Goal: Ask a question

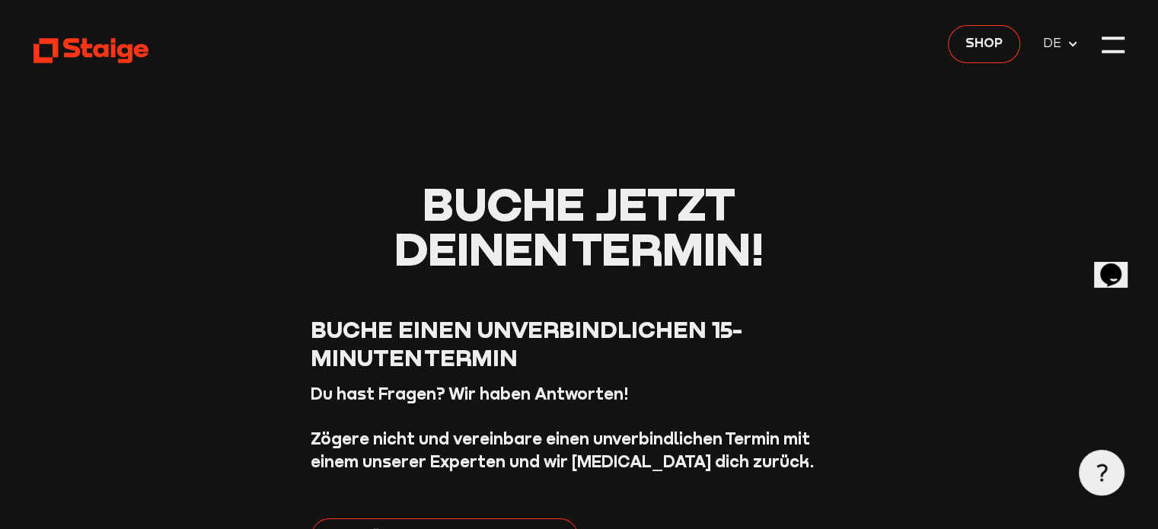
click at [1068, 39] on icon at bounding box center [1073, 44] width 12 height 12
click at [1070, 46] on icon at bounding box center [1073, 44] width 12 height 12
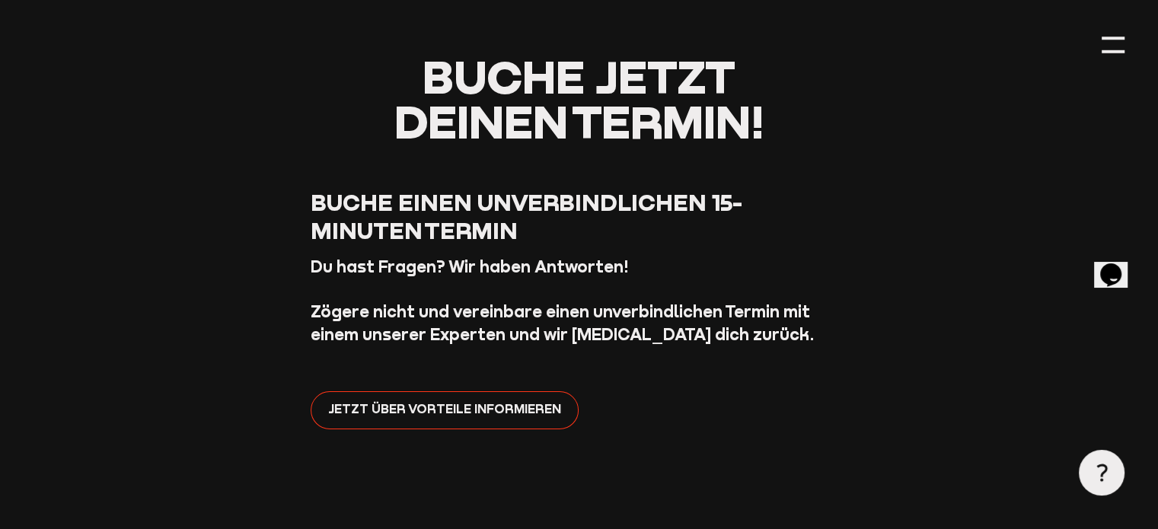
scroll to position [126, 0]
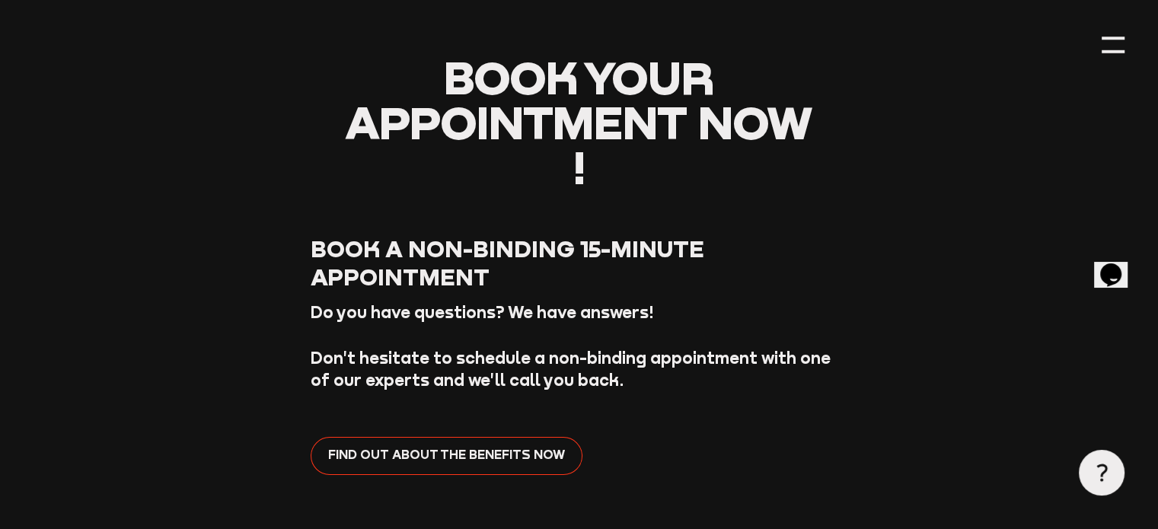
click at [1115, 265] on icon "Chat widget" at bounding box center [1110, 274] width 21 height 23
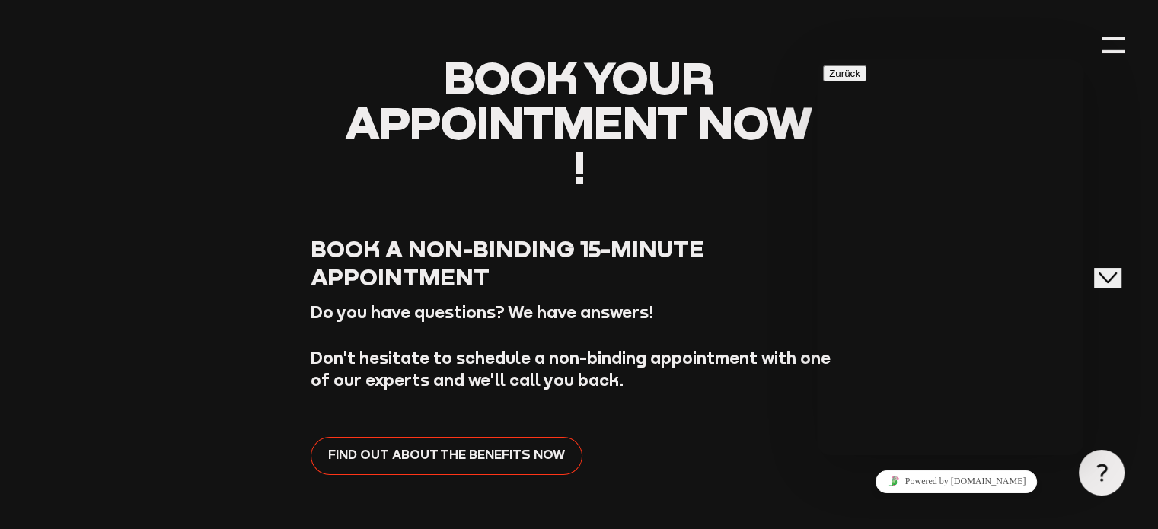
type input "[PERSON_NAME]"
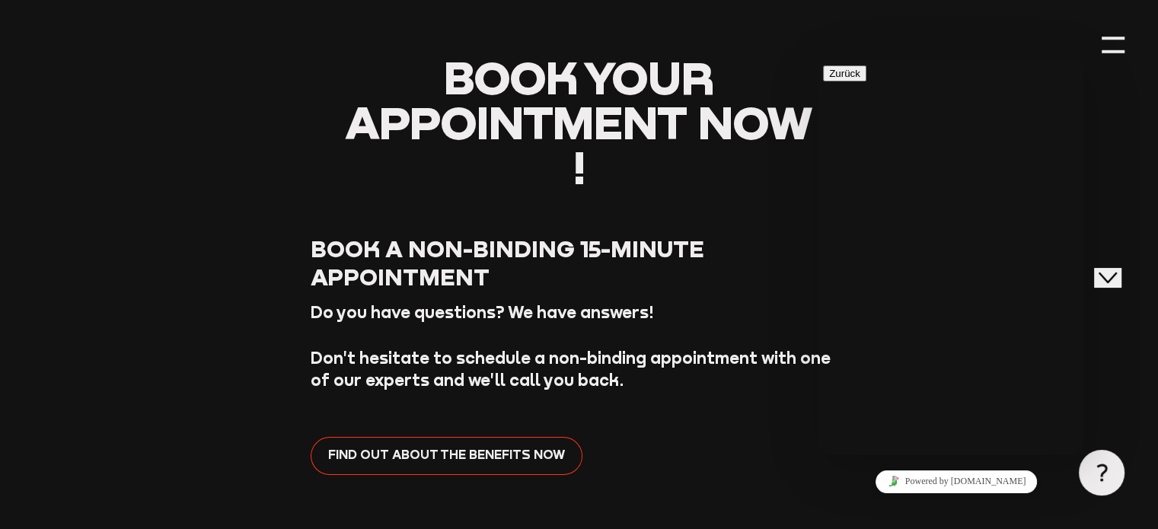
type input "[EMAIL_ADDRESS][DOMAIN_NAME]"
type input "METRAXON"
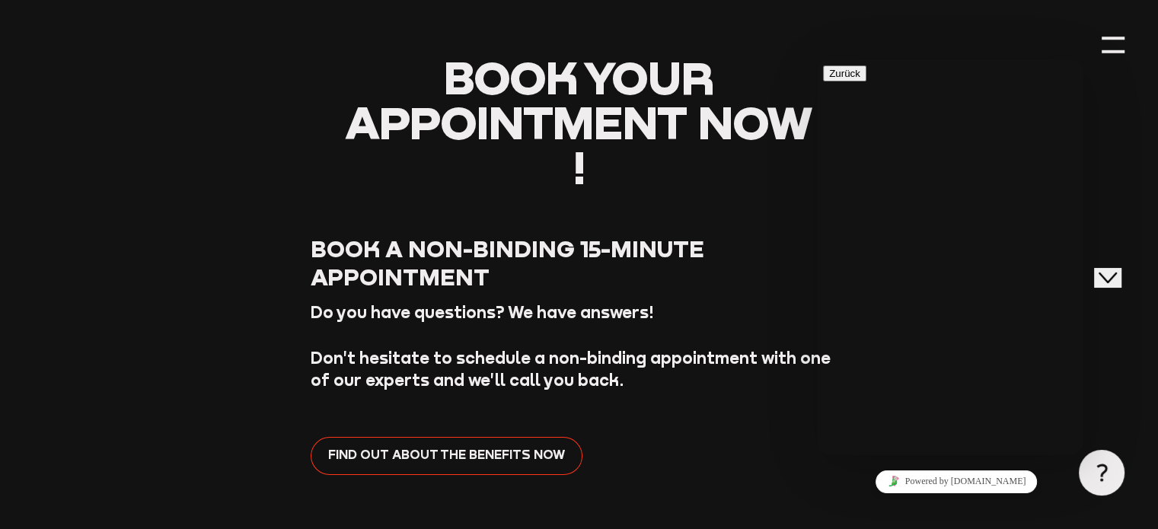
type input "31639177666"
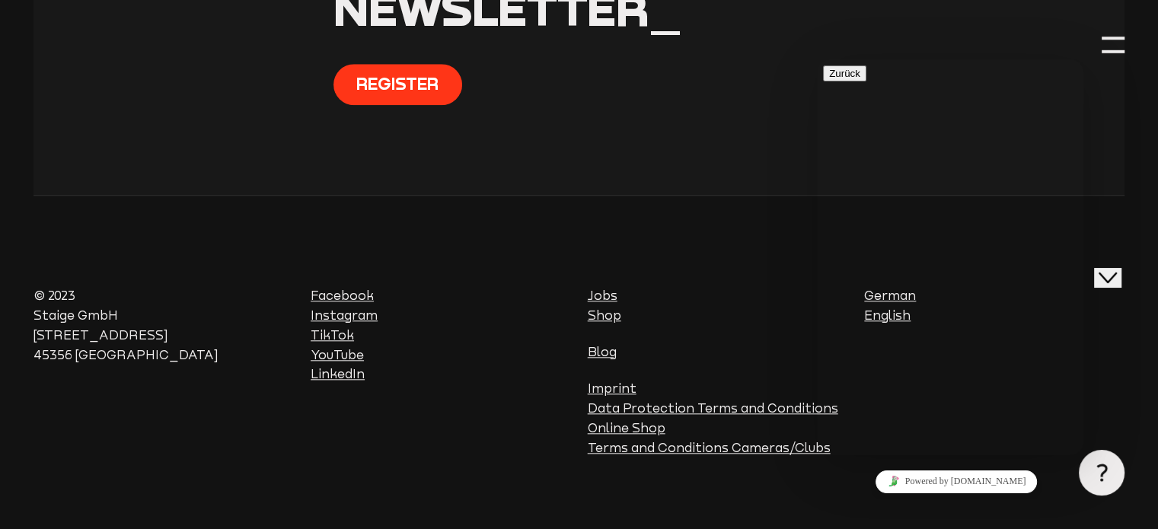
scroll to position [1544, 0]
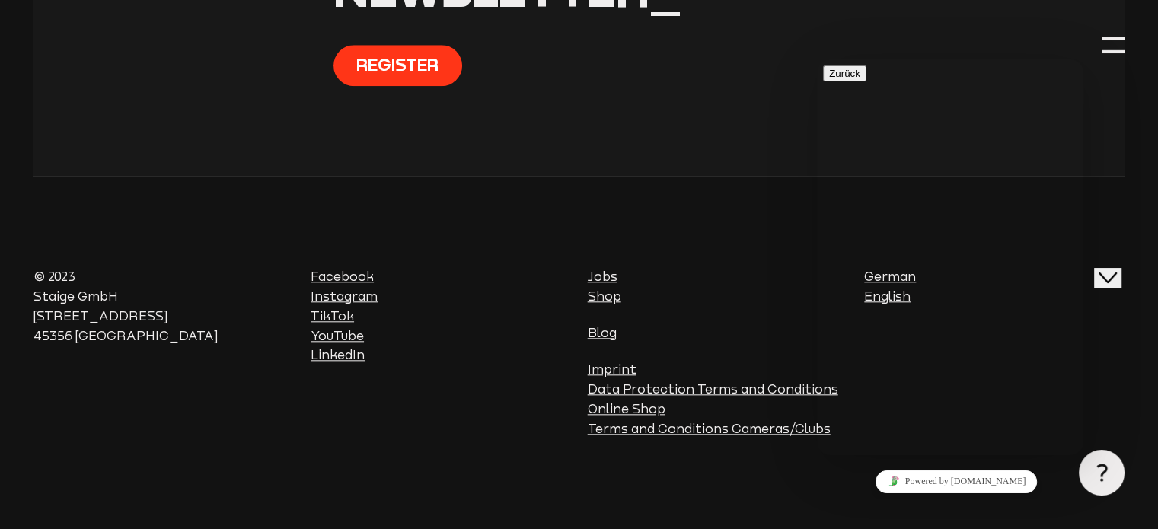
click at [691, 234] on footer "© 2023 Staige GmbH [STREET_ADDRESS] Facebook Instagram TikTok YouTube LinkedIn …" at bounding box center [578, 352] width 1090 height 353
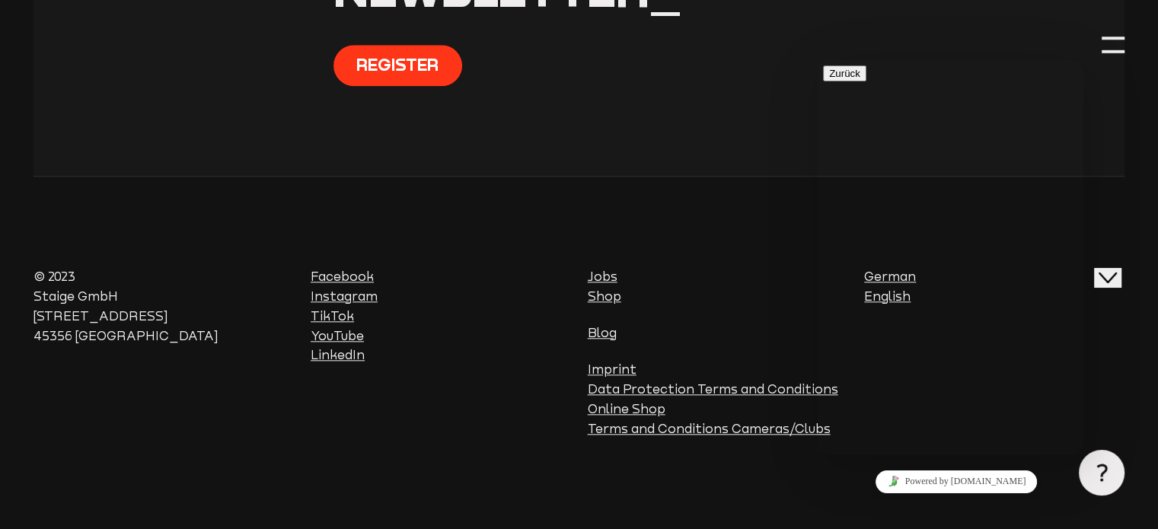
type textarea "Hi, I have few questions: 1. Do you manufacture the camera yourself or you buy …"
click at [941, 148] on button "Neue Nachricht senden" at bounding box center [882, 140] width 118 height 16
click at [1117, 269] on icon "Close Chat This icon closes the chat window." at bounding box center [1108, 277] width 18 height 18
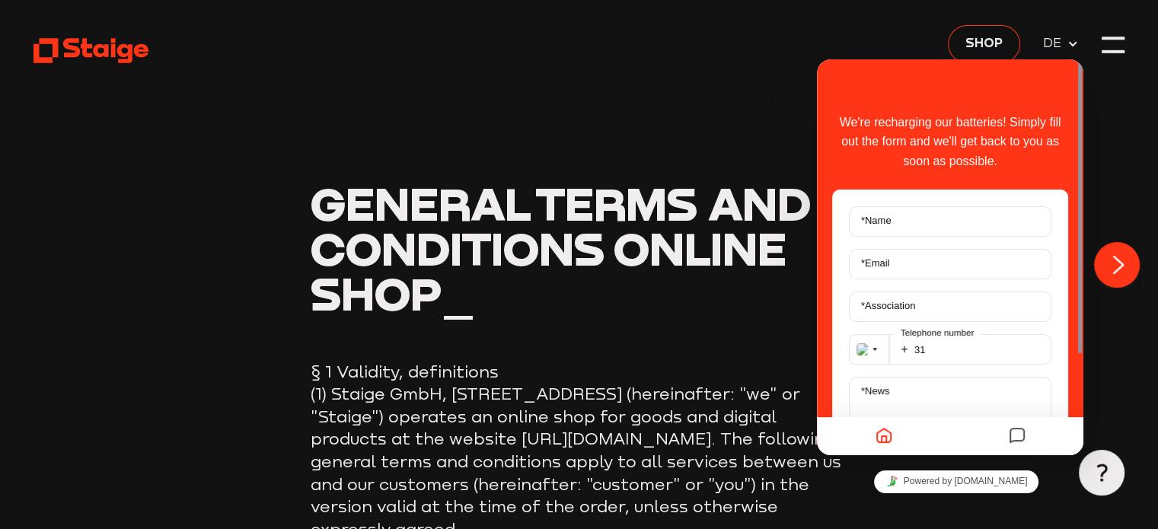
click at [1069, 40] on icon at bounding box center [1073, 44] width 12 height 12
click at [987, 49] on font "Shop" at bounding box center [983, 42] width 37 height 15
